Goal: Task Accomplishment & Management: Manage account settings

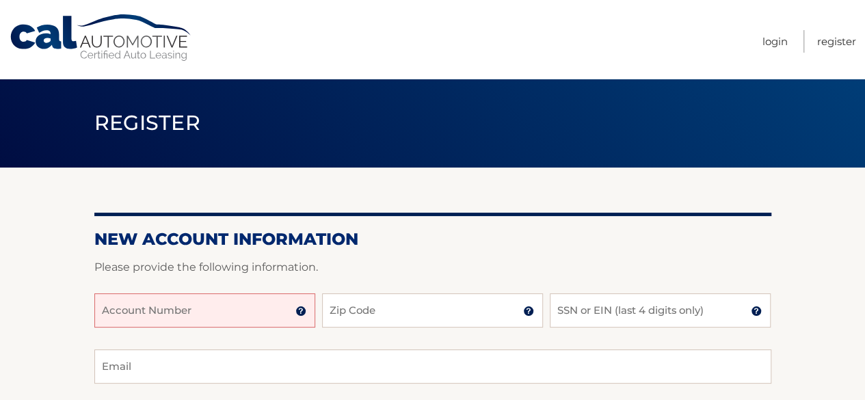
click at [256, 316] on input "Account Number" at bounding box center [204, 310] width 221 height 34
type input "4456002259"
click at [371, 314] on input "Zip Code" at bounding box center [432, 310] width 221 height 34
type input "10522"
click at [607, 315] on input "SSN or EIN (last 4 digits only)" at bounding box center [660, 310] width 221 height 34
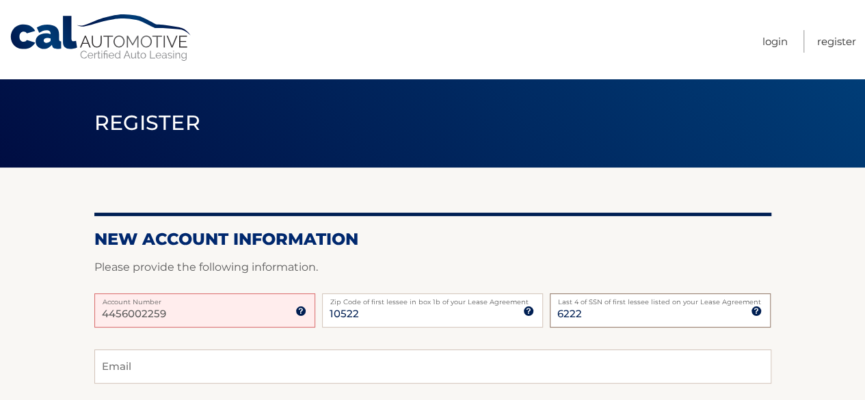
type input "6222"
click at [282, 369] on input "Email" at bounding box center [432, 366] width 677 height 34
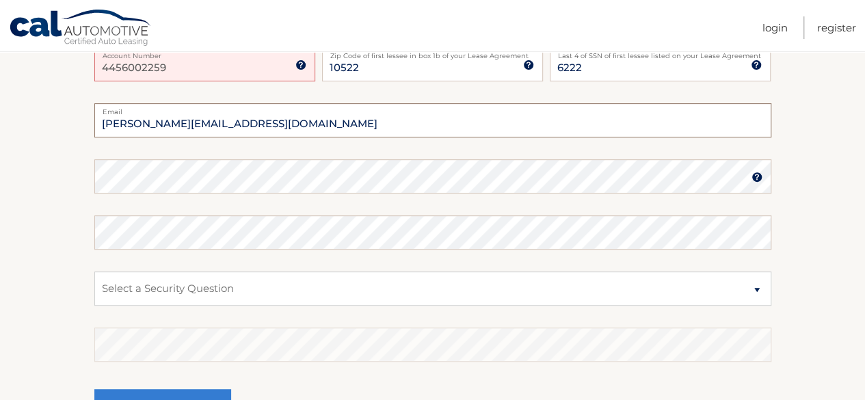
scroll to position [250, 0]
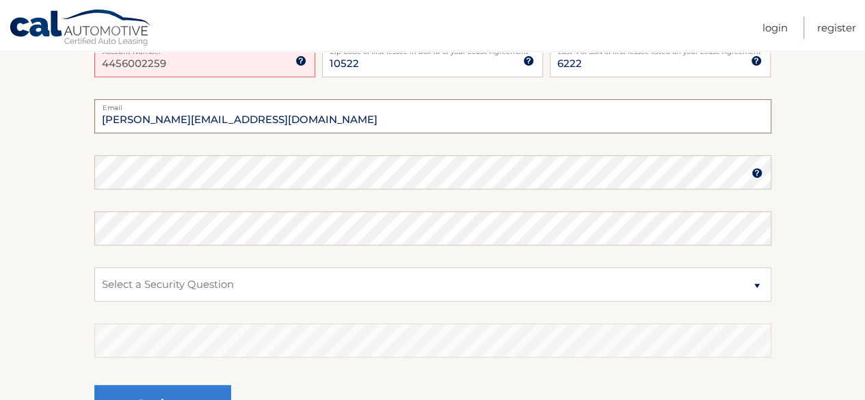
type input "jackieelmo@gmail.com"
click at [168, 281] on select "Select a Security Question What was the name of your elementary school? What is…" at bounding box center [432, 284] width 677 height 34
select select "2"
click at [94, 267] on select "Select a Security Question What was the name of your elementary school? What is…" at bounding box center [432, 284] width 677 height 34
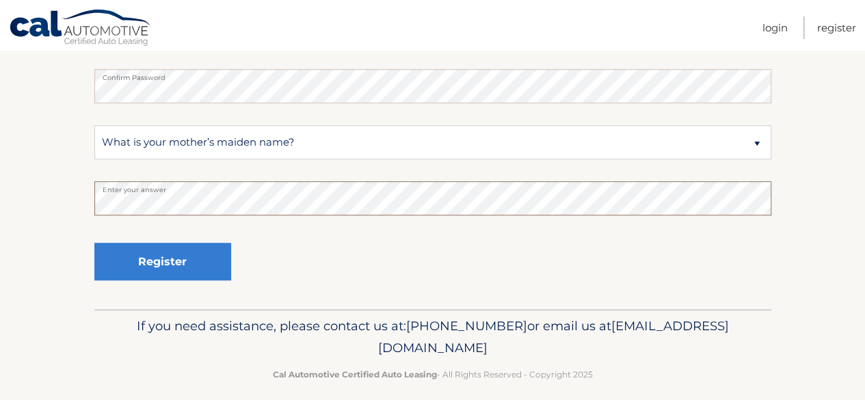
scroll to position [390, 0]
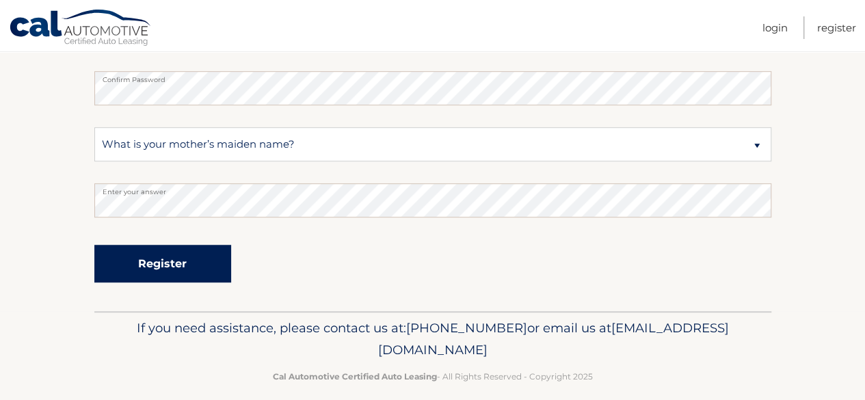
click at [161, 261] on button "Register" at bounding box center [162, 264] width 137 height 38
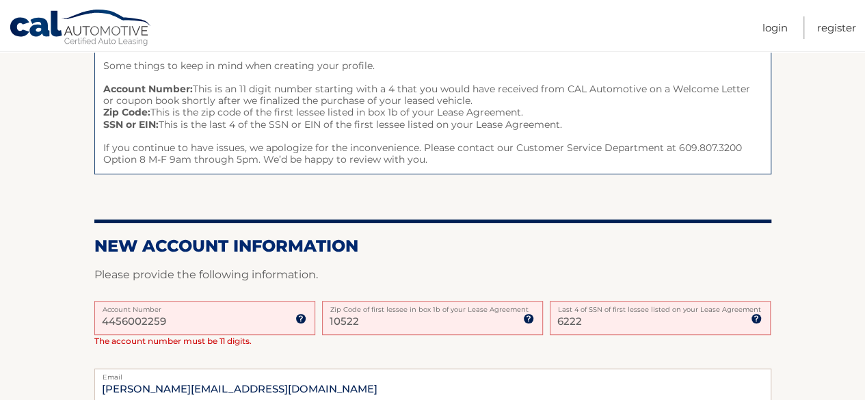
scroll to position [251, 0]
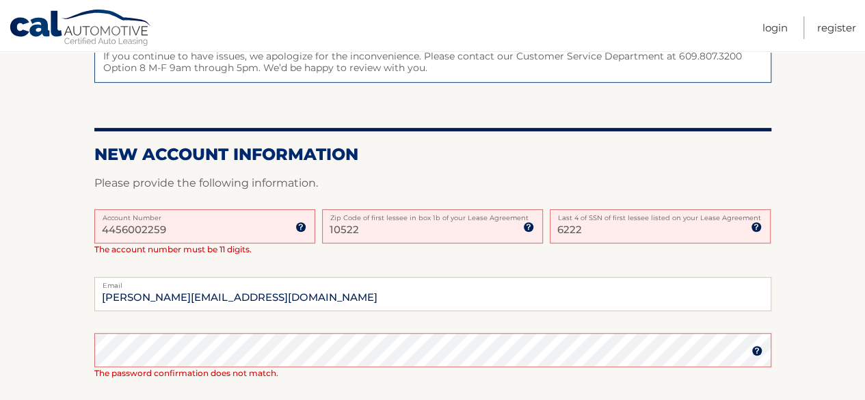
click at [163, 229] on input "4456002259" at bounding box center [204, 226] width 221 height 34
type input "4"
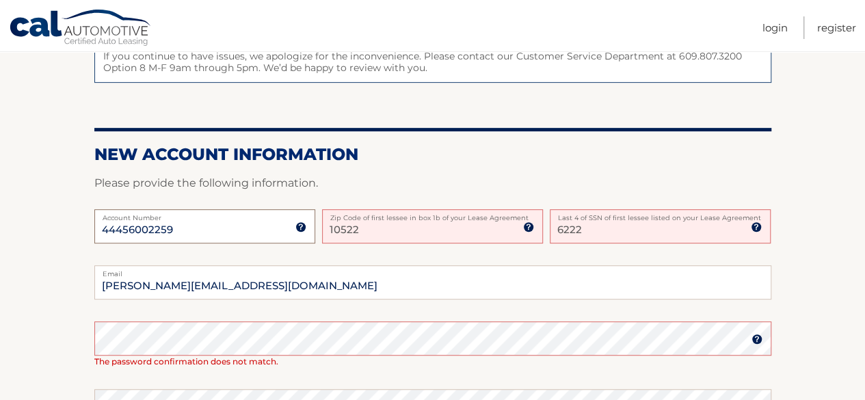
type input "44456002259"
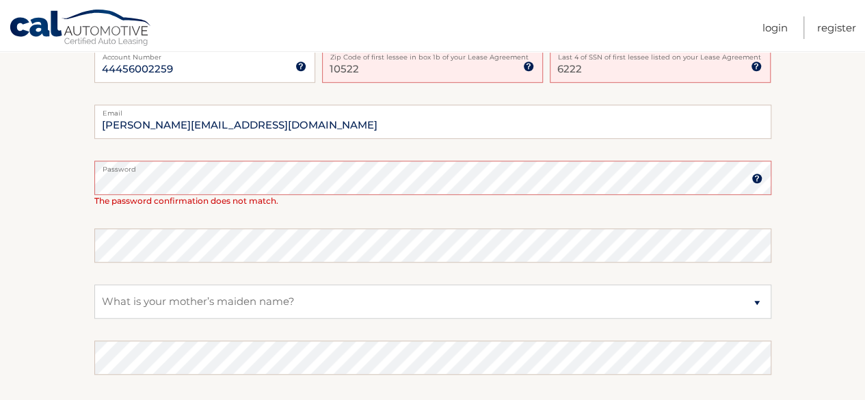
scroll to position [414, 0]
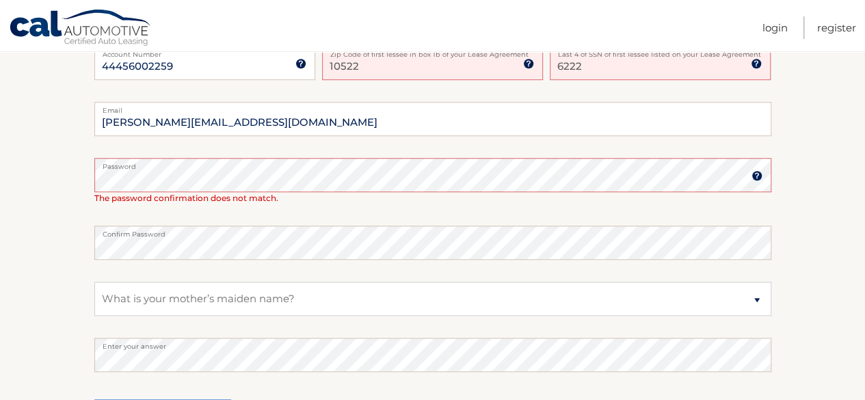
click at [800, 269] on section "One or more fields have an error. Some things to keep in mind when creating you…" at bounding box center [432, 109] width 865 height 713
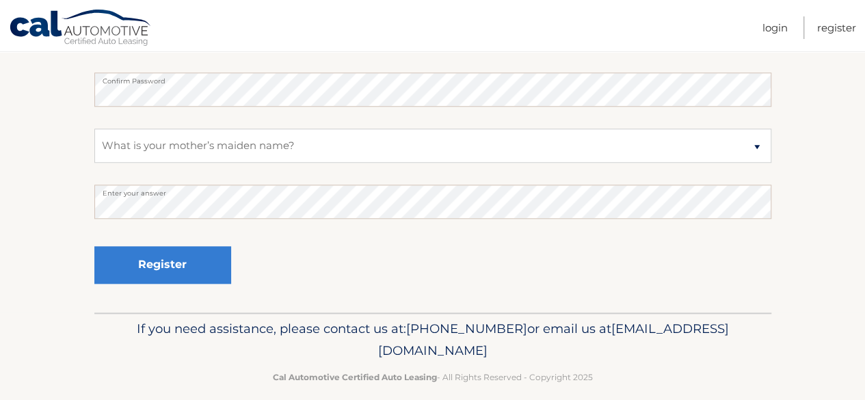
scroll to position [579, 0]
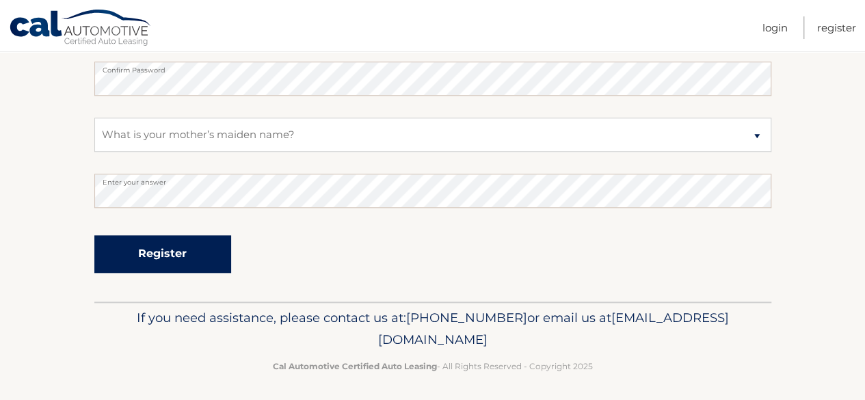
click at [187, 259] on button "Register" at bounding box center [162, 254] width 137 height 38
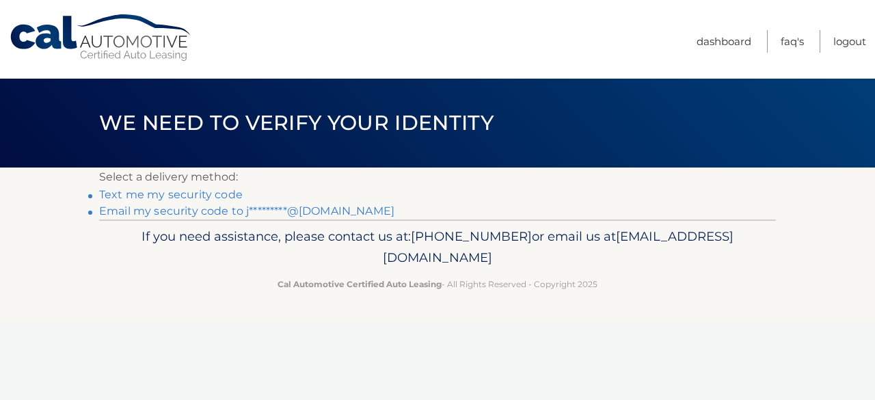
click at [290, 209] on link "Email my security code to j*********@gmail.com" at bounding box center [246, 210] width 295 height 13
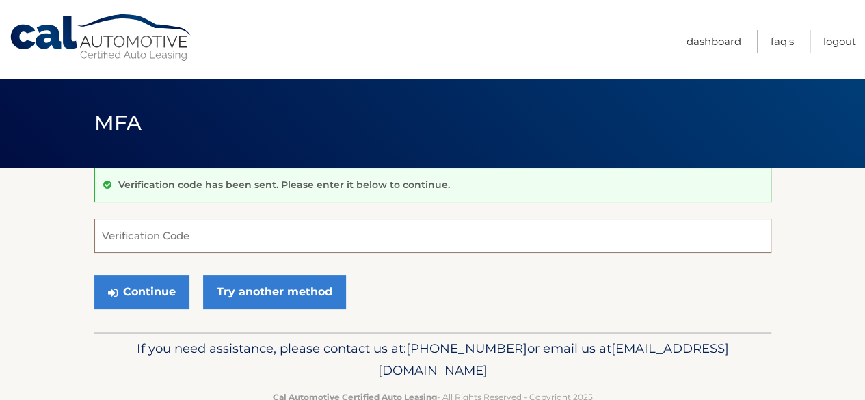
click at [335, 222] on input "Verification Code" at bounding box center [432, 236] width 677 height 34
paste input "565027"
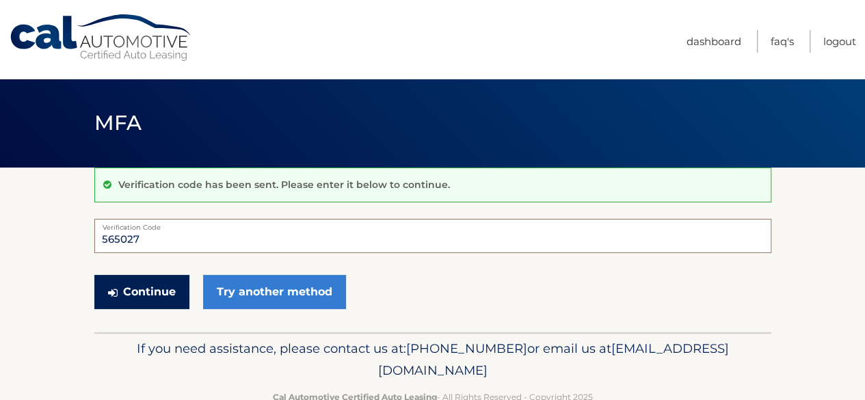
type input "565027"
click at [163, 292] on button "Continue" at bounding box center [141, 292] width 95 height 34
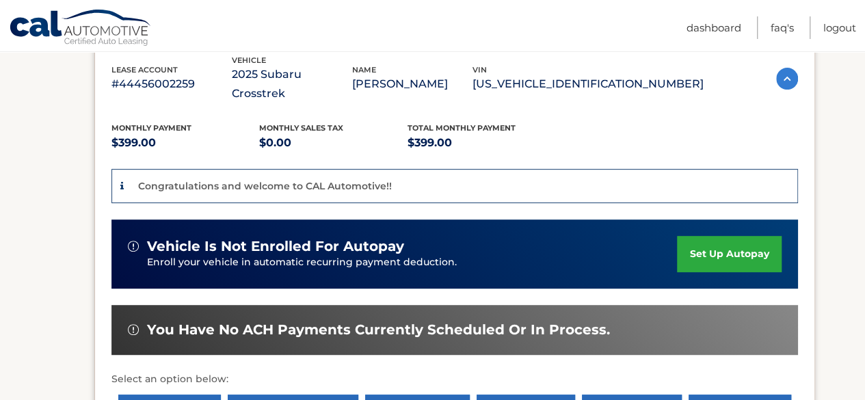
scroll to position [274, 0]
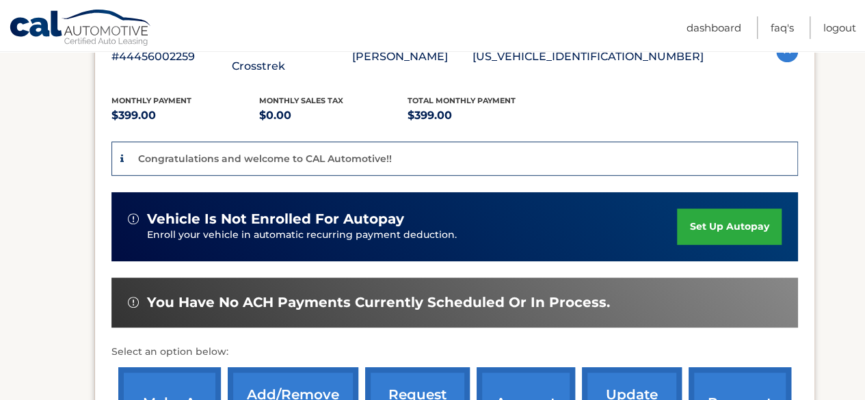
click at [704, 209] on link "set up autopay" at bounding box center [729, 227] width 104 height 36
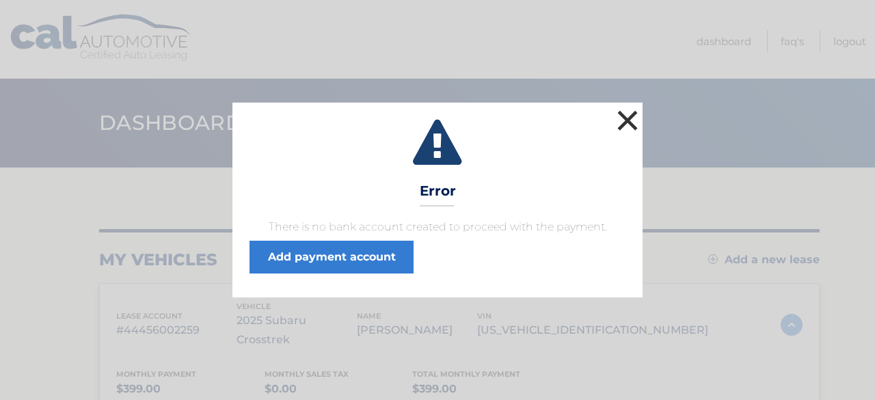
click at [628, 127] on button "×" at bounding box center [627, 120] width 27 height 27
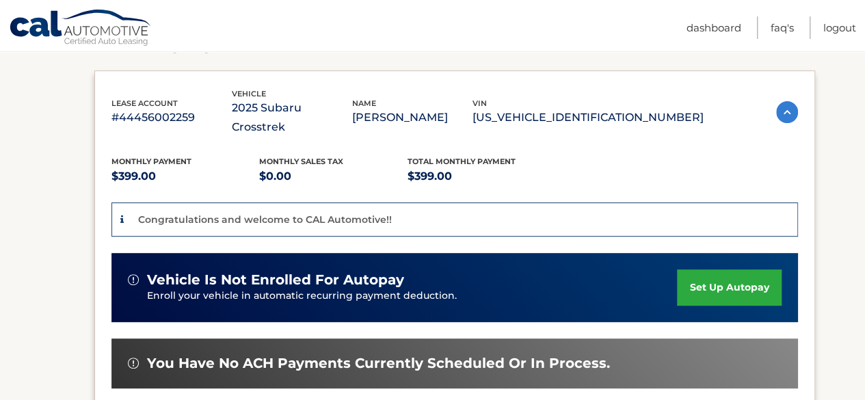
scroll to position [215, 0]
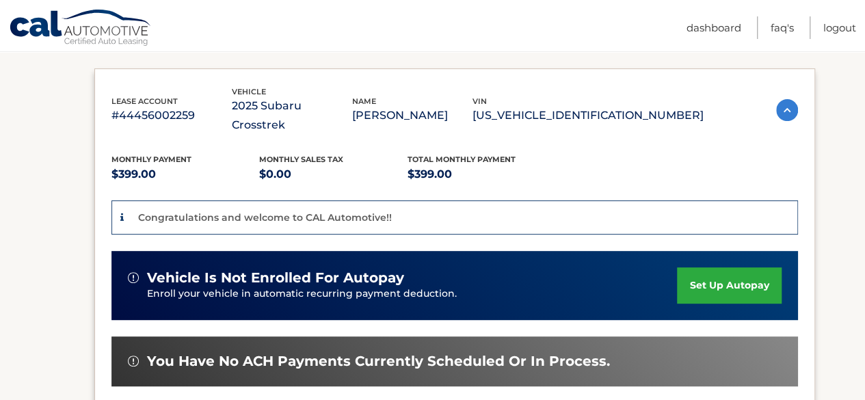
click at [717, 271] on link "set up autopay" at bounding box center [729, 285] width 104 height 36
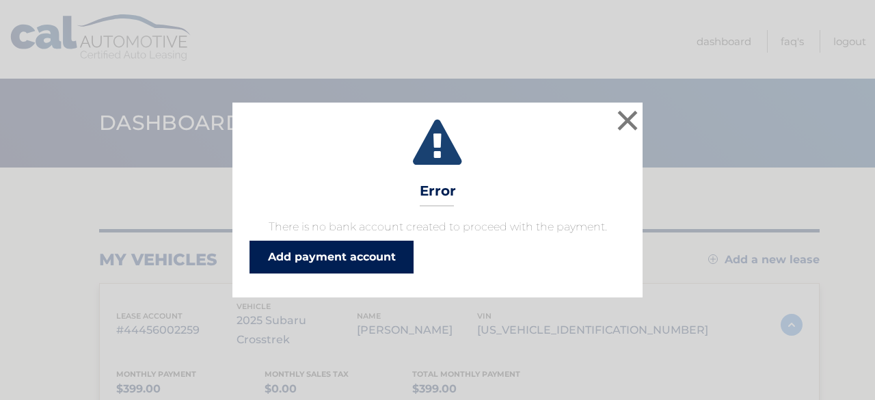
click at [357, 260] on link "Add payment account" at bounding box center [332, 257] width 164 height 33
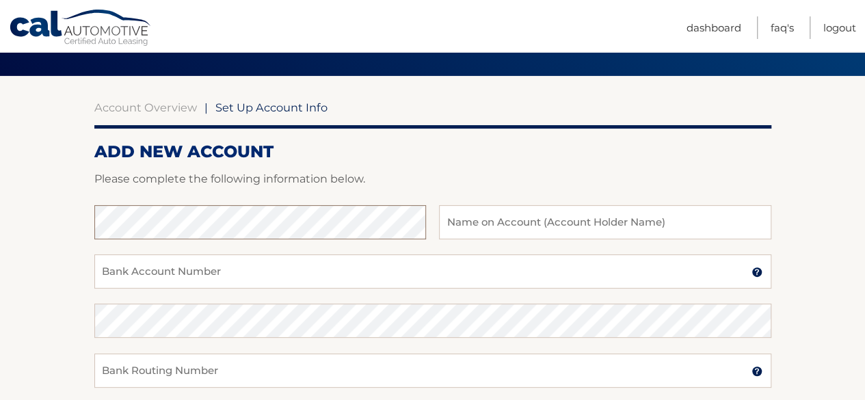
scroll to position [105, 0]
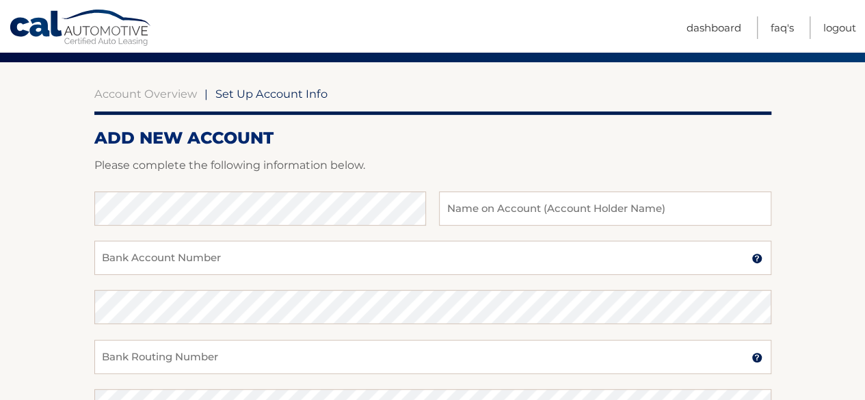
click at [823, 126] on section "Account Overview | Set Up Account Info ADD NEW ACCOUNT Please complete the foll…" at bounding box center [432, 323] width 865 height 522
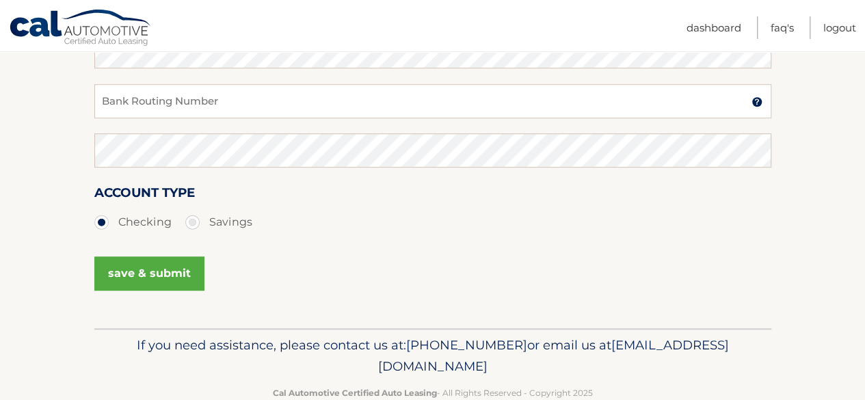
scroll to position [393, 0]
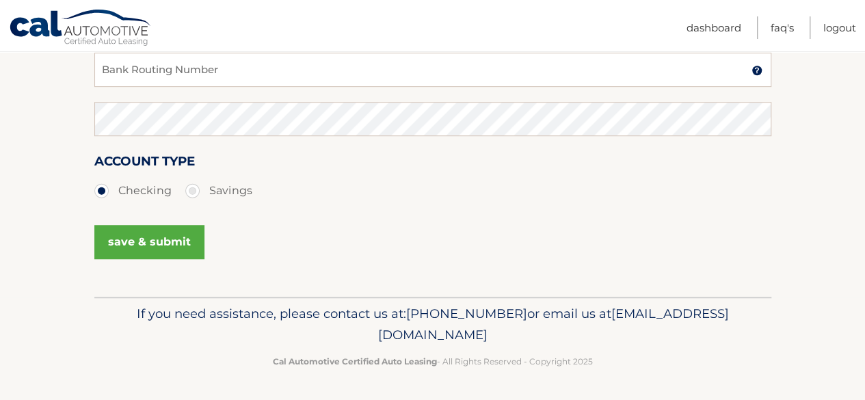
click at [845, 154] on section "Account Overview | Set Up Account Info ADD NEW ACCOUNT Please complete the foll…" at bounding box center [432, 36] width 865 height 522
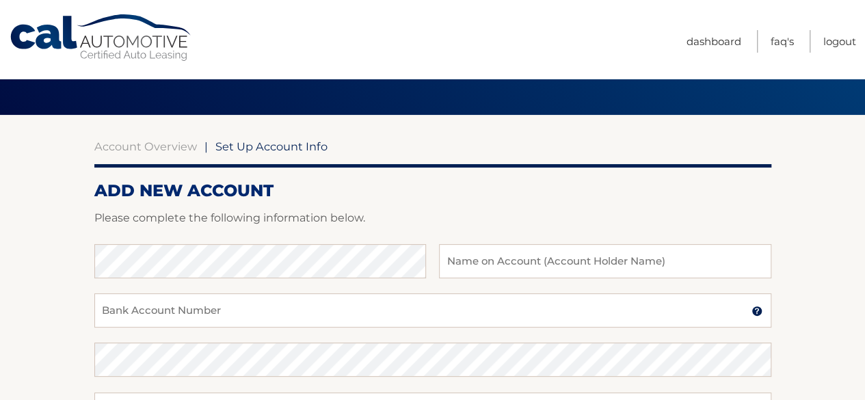
scroll to position [37, 0]
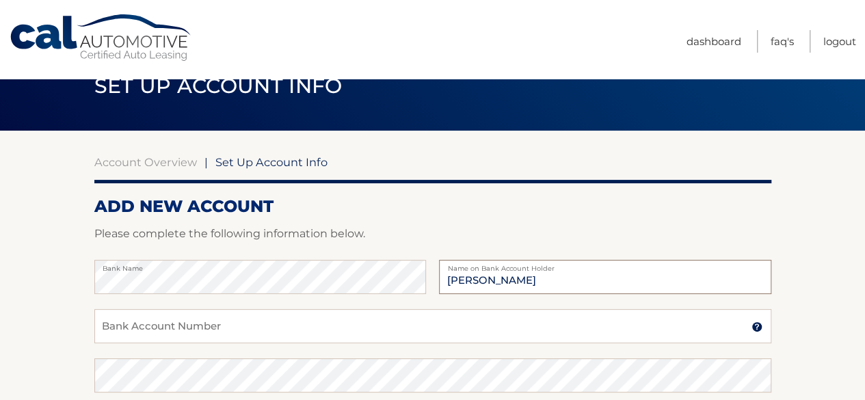
type input "[PERSON_NAME]"
click at [207, 321] on input "Bank Account Number" at bounding box center [432, 326] width 677 height 34
click at [758, 328] on img at bounding box center [757, 326] width 11 height 11
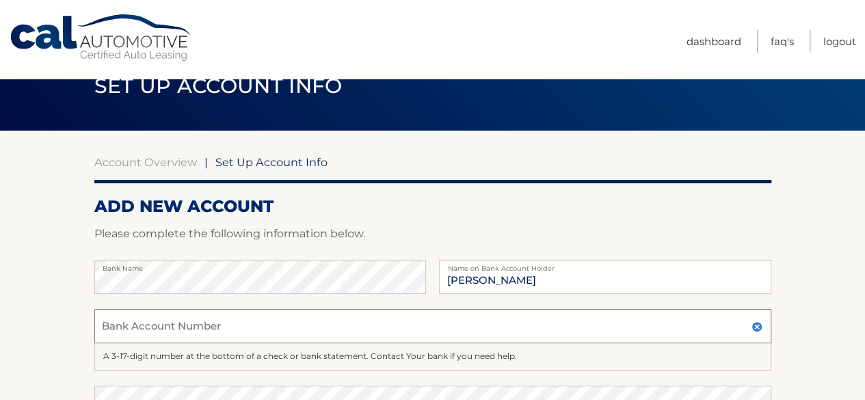
click at [235, 336] on input "Bank Account Number" at bounding box center [432, 326] width 677 height 34
type input "747090355"
click at [807, 291] on section "Account Overview | Set Up Account Info ADD NEW ACCOUNT Please complete the foll…" at bounding box center [432, 405] width 865 height 549
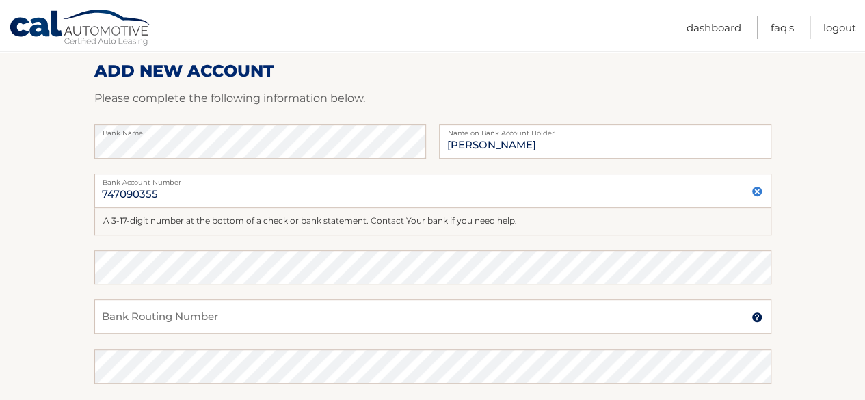
scroll to position [174, 0]
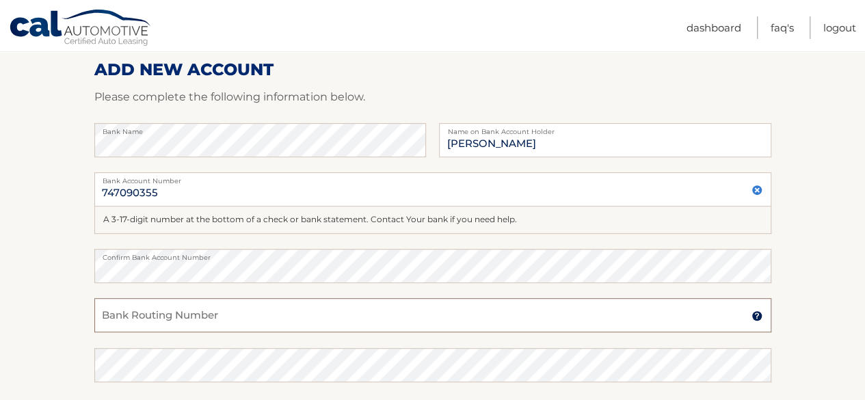
click at [202, 318] on input "Bank Routing Number" at bounding box center [432, 315] width 677 height 34
type input "021000021"
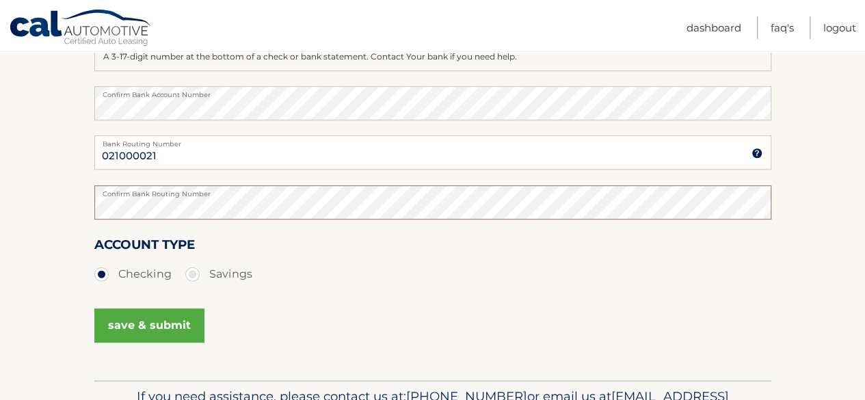
scroll to position [354, 0]
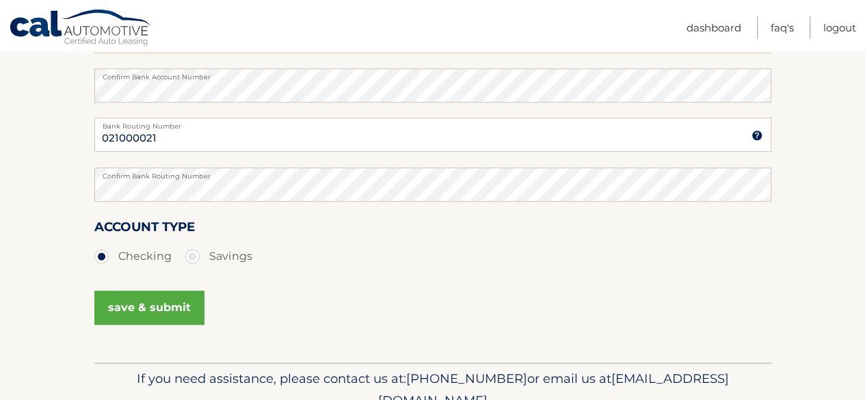
click at [157, 309] on button "save & submit" at bounding box center [149, 308] width 110 height 34
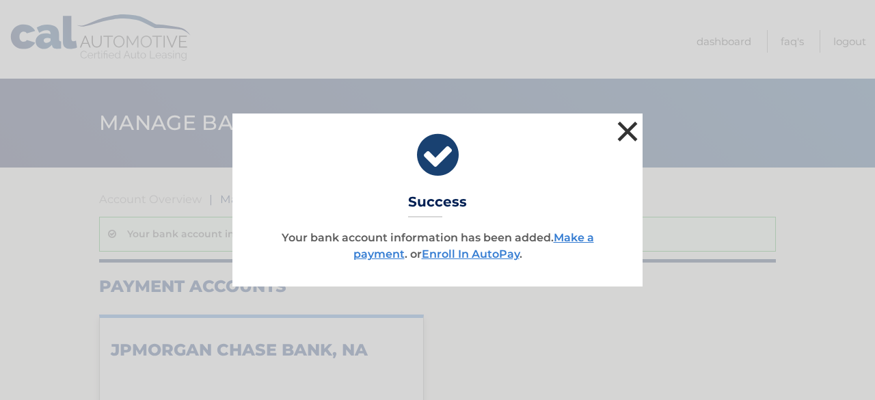
click at [631, 132] on button "×" at bounding box center [627, 131] width 27 height 27
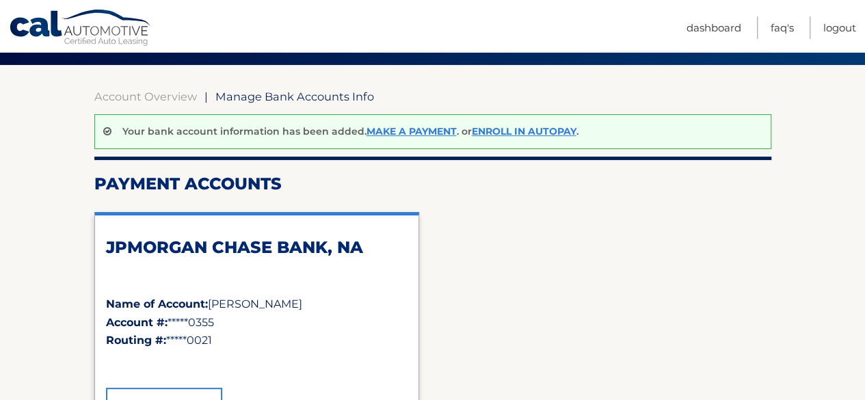
scroll to position [107, 0]
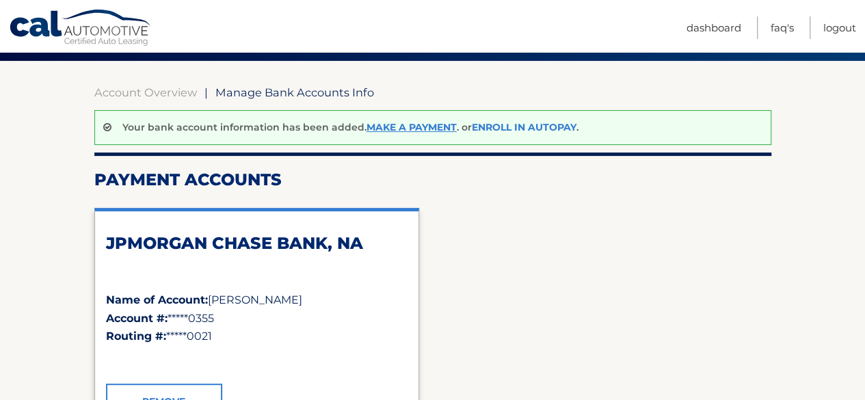
click at [538, 123] on link "Enroll In AutoPay" at bounding box center [524, 127] width 105 height 12
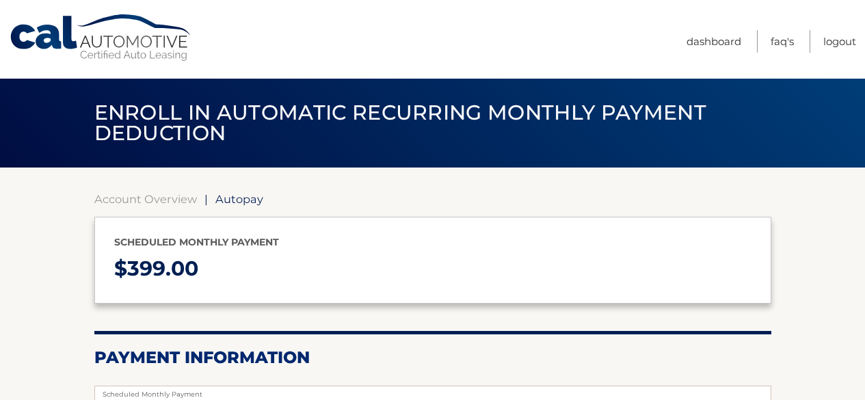
select select "YzZmMTA2OGQtYmRkNy00MjdiLThkY2ItYzFmNGU5YzFlNzc2"
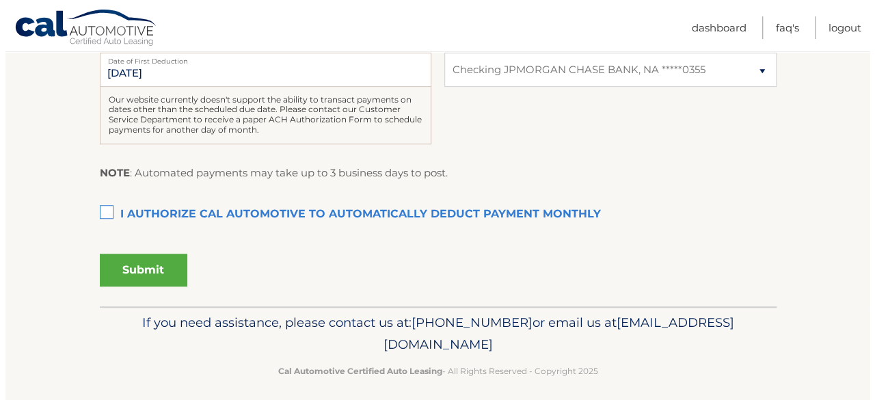
scroll to position [384, 0]
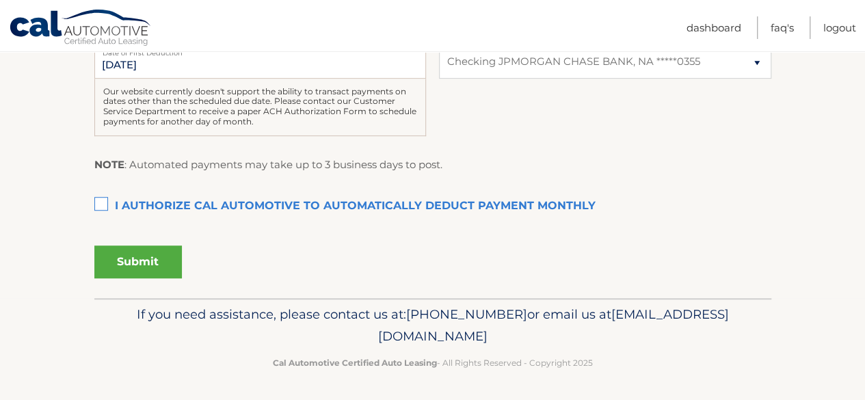
click at [94, 194] on label "I authorize cal automotive to automatically deduct payment monthly This checkbo…" at bounding box center [432, 206] width 677 height 27
click at [0, 0] on input "I authorize cal automotive to automatically deduct payment monthly This checkbo…" at bounding box center [0, 0] width 0 height 0
click at [161, 258] on button "Submit" at bounding box center [138, 262] width 88 height 33
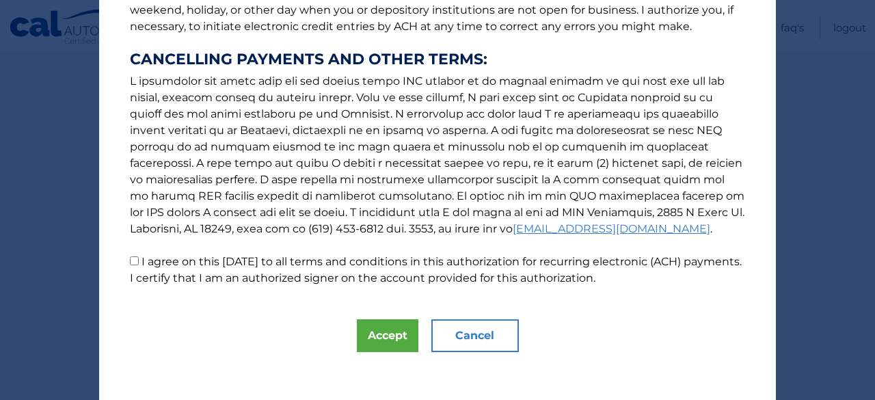
scroll to position [246, 0]
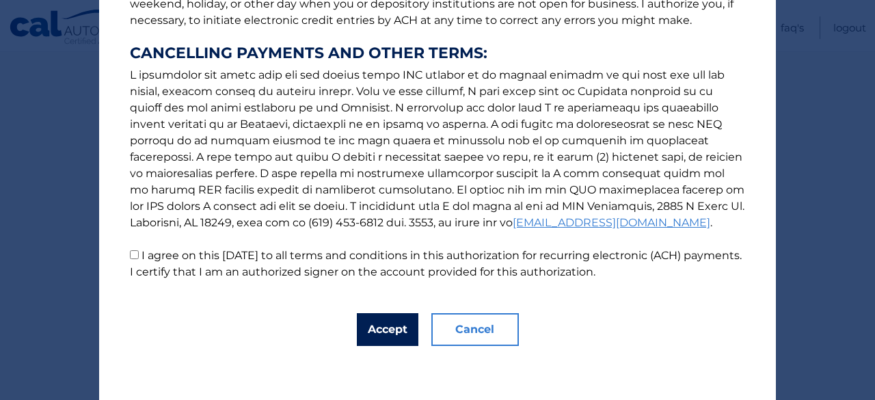
click at [384, 317] on button "Accept" at bounding box center [388, 329] width 62 height 33
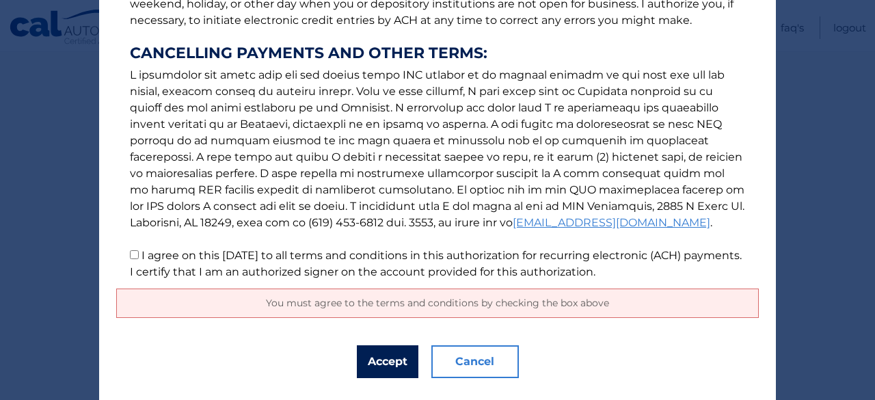
click at [381, 359] on button "Accept" at bounding box center [388, 361] width 62 height 33
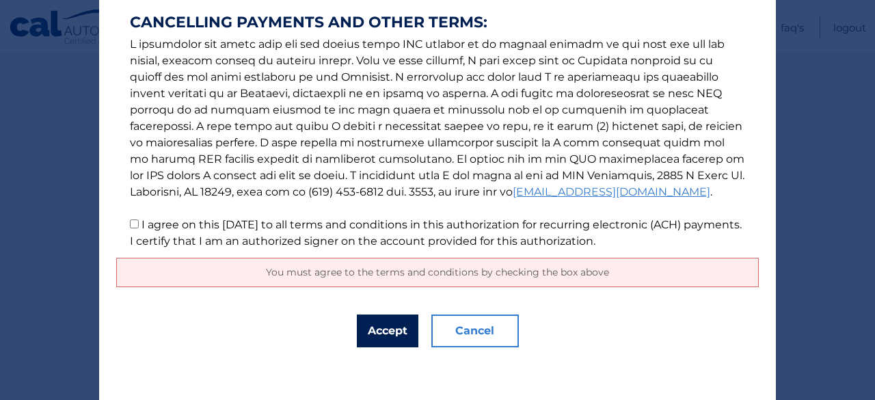
scroll to position [278, 0]
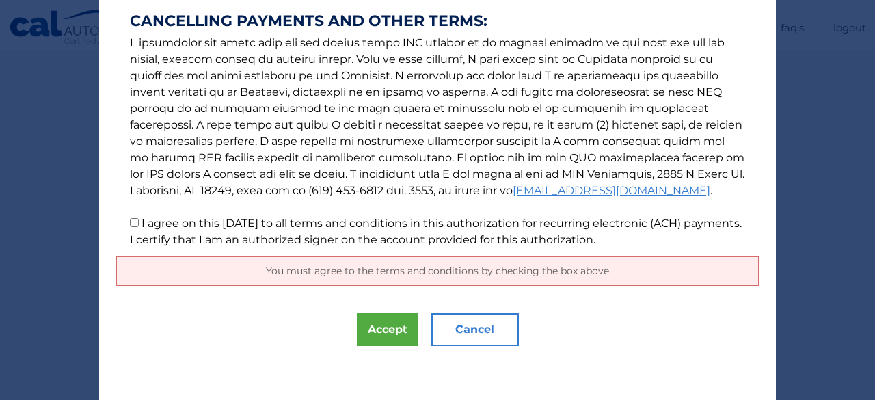
click at [130, 225] on input "I agree on this 09/08/2025 to all terms and conditions in this authorization fo…" at bounding box center [134, 222] width 9 height 9
checkbox input "true"
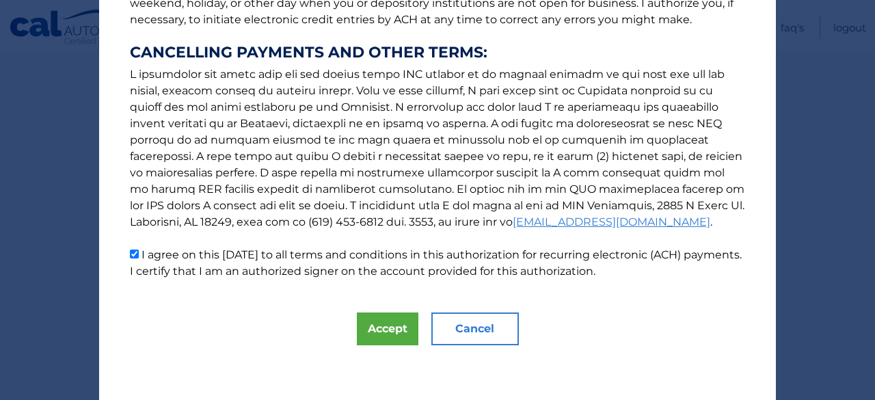
scroll to position [246, 0]
click at [375, 323] on button "Accept" at bounding box center [388, 329] width 62 height 33
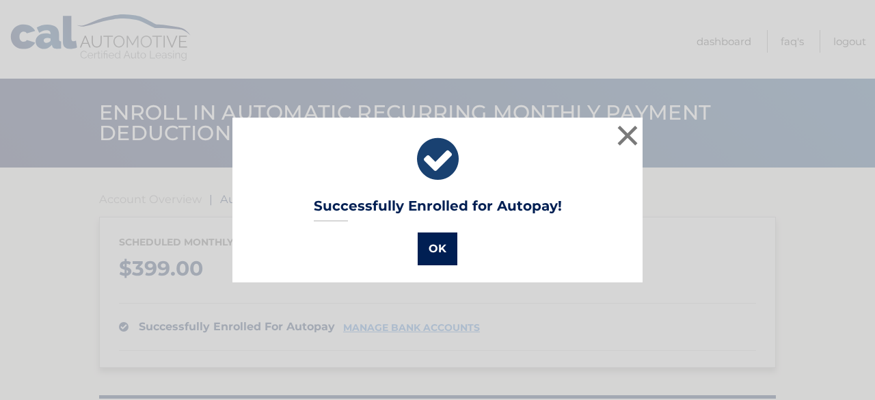
click at [432, 248] on button "OK" at bounding box center [438, 249] width 40 height 33
